Goal: Information Seeking & Learning: Learn about a topic

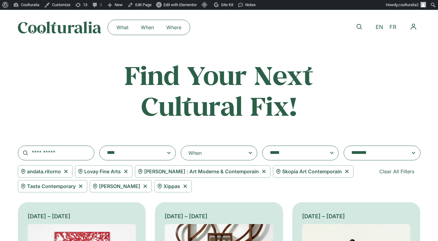
select select "***"
click at [345, 171] on icon at bounding box center [346, 171] width 3 height 3
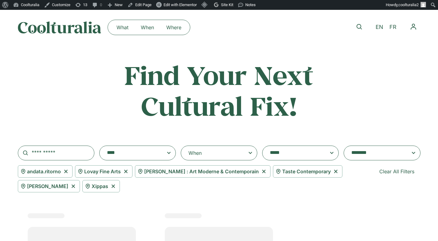
click at [262, 171] on icon at bounding box center [263, 171] width 3 height 3
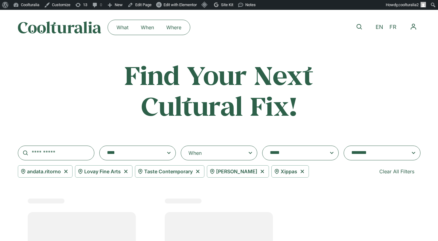
click at [300, 170] on icon at bounding box center [301, 171] width 3 height 3
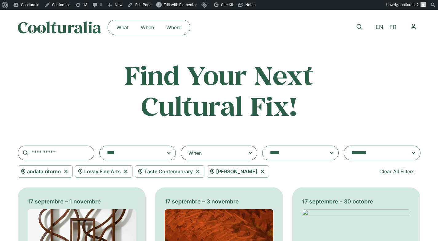
click at [260, 170] on icon at bounding box center [261, 171] width 3 height 3
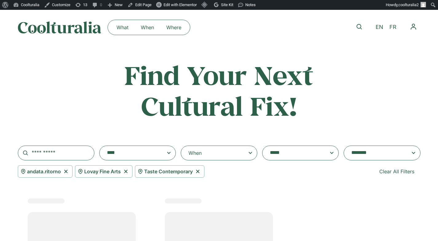
click at [191, 171] on span "Taste Contemporary" at bounding box center [168, 170] width 49 height 7
click at [126, 171] on icon at bounding box center [125, 171] width 3 height 3
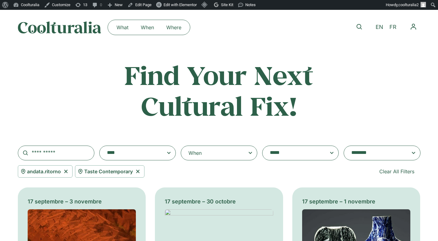
click at [139, 171] on icon at bounding box center [138, 170] width 8 height 7
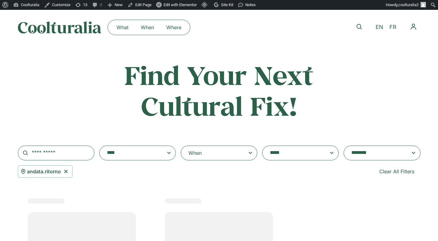
click at [69, 170] on icon at bounding box center [66, 170] width 8 height 7
select select
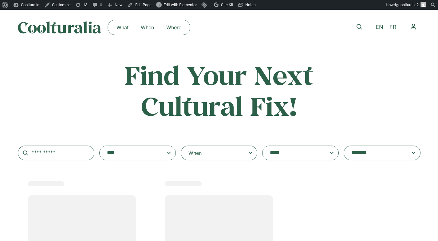
click at [292, 155] on textarea "**********" at bounding box center [294, 152] width 49 height 9
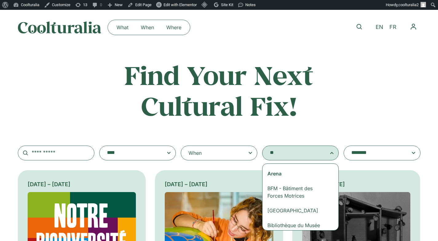
type textarea "*"
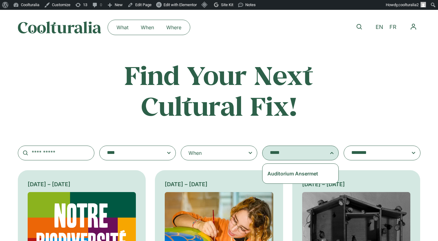
type textarea "*****"
select select "****"
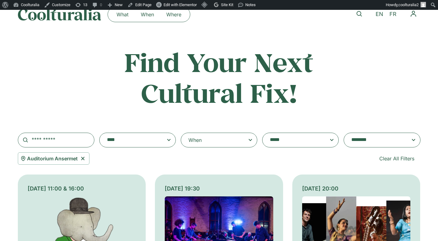
scroll to position [14, 0]
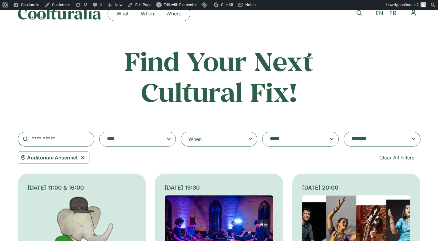
click at [298, 140] on textarea "**********" at bounding box center [294, 139] width 49 height 9
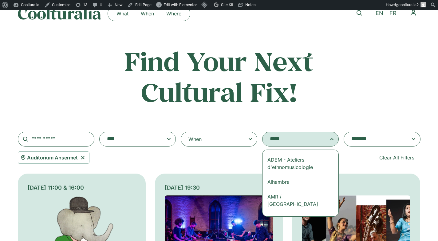
scroll to position [66, 0]
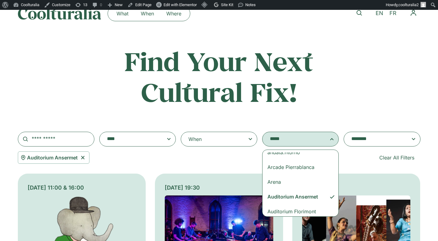
type textarea "*"
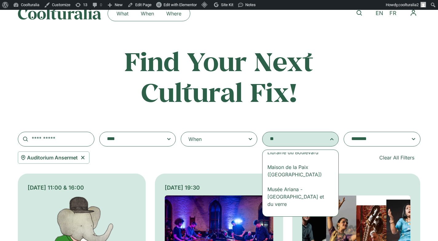
scroll to position [0, 0]
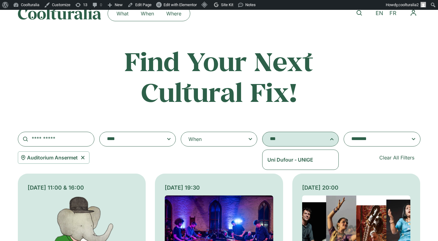
type textarea "***"
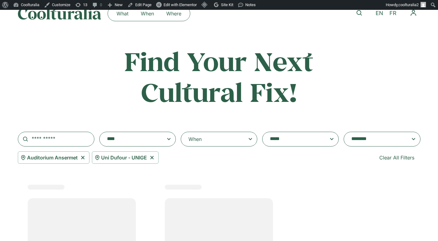
click at [82, 156] on icon at bounding box center [83, 157] width 8 height 7
select select "***"
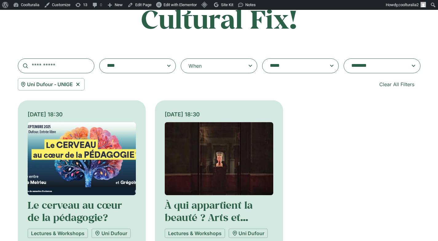
scroll to position [87, 0]
click at [231, 155] on img at bounding box center [219, 158] width 108 height 73
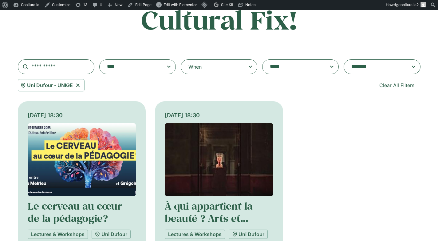
click at [225, 152] on img at bounding box center [219, 159] width 108 height 73
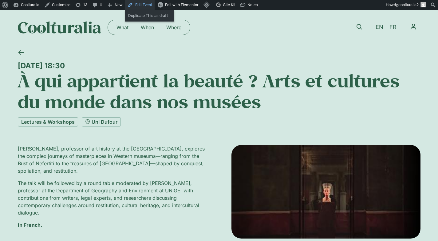
scroll to position [1, 0]
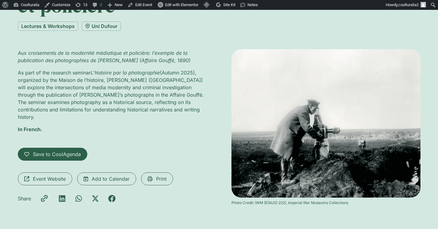
scroll to position [95, 0]
drag, startPoint x: 332, startPoint y: 200, endPoint x: 230, endPoint y: 202, distance: 102.7
click at [230, 202] on div "Aux croisements de la modernité médiatique et policière: l’exemple de la public…" at bounding box center [219, 127] width 403 height 157
copy div "Photo Credit: IWM (E(AUS) 222), Imperial War Museums Collections"
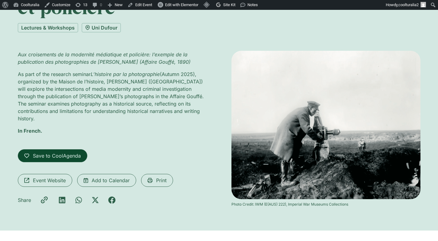
click at [38, 155] on span "Save to CoolAgenda" at bounding box center [57, 155] width 48 height 7
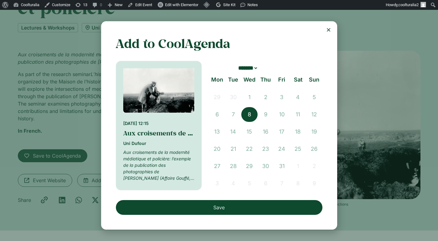
click at [242, 114] on span "8" at bounding box center [249, 114] width 16 height 15
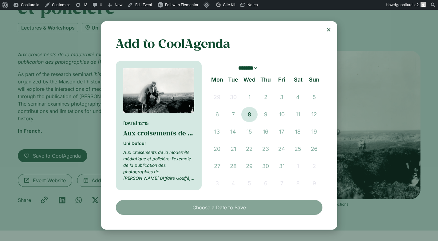
scroll to position [93, 0]
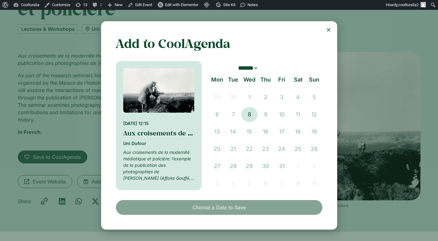
click at [329, 29] on use "Close" at bounding box center [328, 29] width 3 height 3
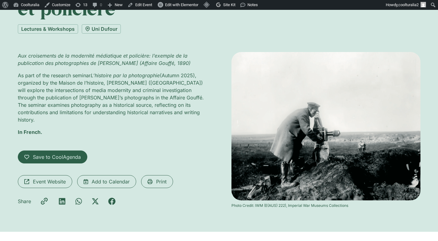
click at [53, 132] on p "In French." at bounding box center [112, 131] width 189 height 7
drag, startPoint x: 362, startPoint y: 205, endPoint x: 229, endPoint y: 206, distance: 132.8
click at [229, 206] on div "Aux croisements de la modernité médiatique et policière: l’exemple de la public…" at bounding box center [219, 130] width 403 height 157
copy div "Photo Credit: IWM (E(AUS) 222), Imperial War Museums Collections"
